Goal: Transaction & Acquisition: Book appointment/travel/reservation

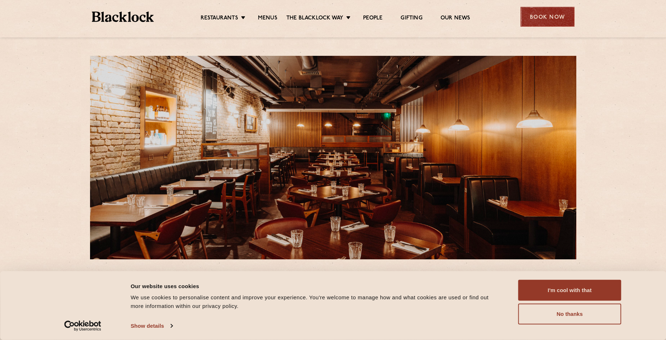
click at [545, 13] on div "Book Now" at bounding box center [547, 17] width 54 height 20
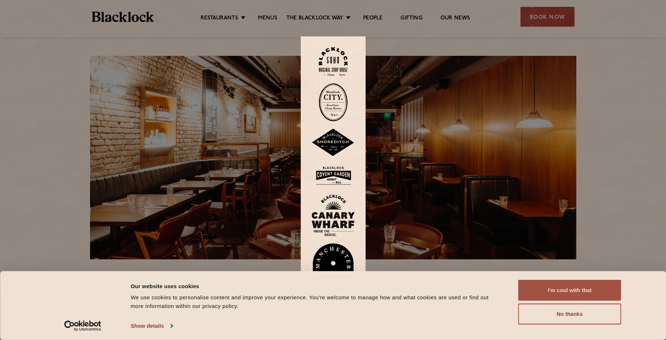
click at [580, 289] on button "I'm cool with that" at bounding box center [569, 290] width 103 height 21
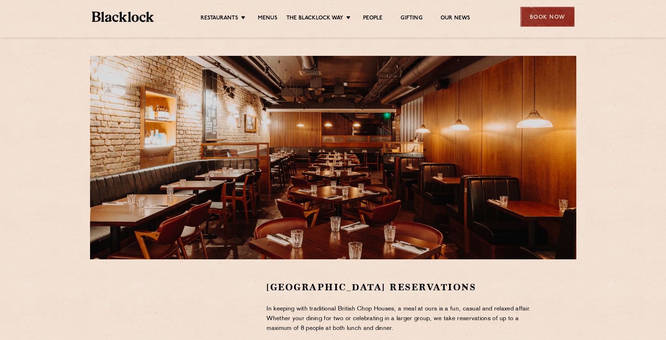
click at [538, 14] on div "Book Now" at bounding box center [547, 17] width 54 height 20
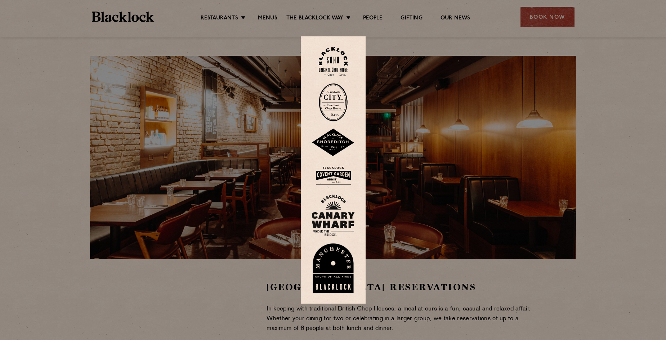
click at [342, 173] on img at bounding box center [332, 175] width 43 height 23
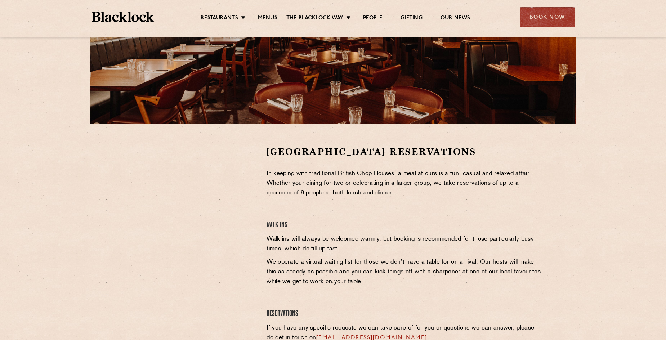
scroll to position [147, 0]
